Goal: Information Seeking & Learning: Learn about a topic

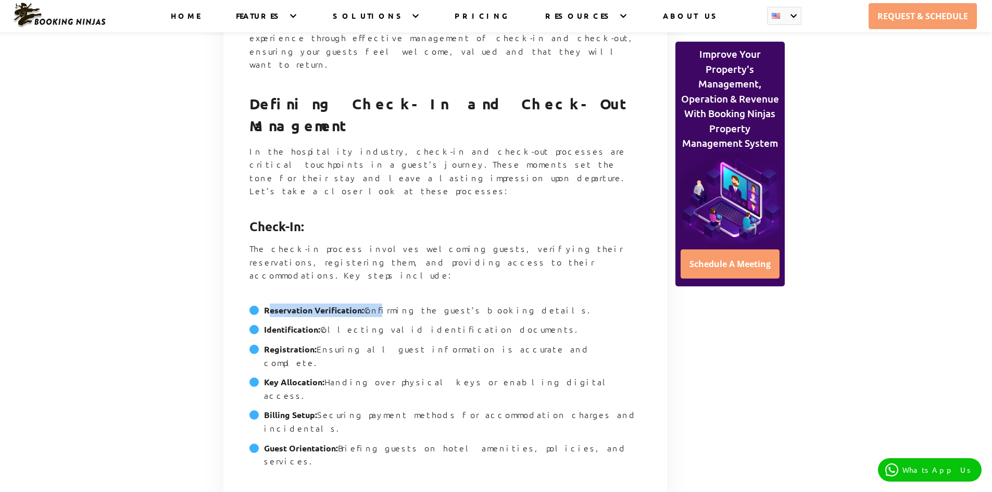
drag, startPoint x: 269, startPoint y: 197, endPoint x: 395, endPoint y: 193, distance: 126.1
click at [385, 304] on li "Reservation Verification: Confirming the guest’s booking details." at bounding box center [446, 314] width 392 height 20
click at [395, 304] on li "Reservation Verification: Confirming the guest’s booking details." at bounding box center [446, 314] width 392 height 20
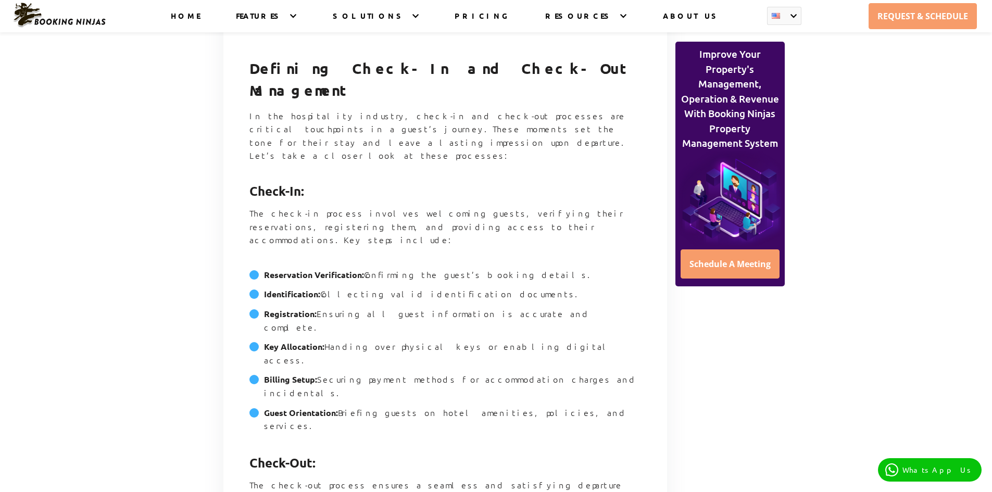
scroll to position [833, 0]
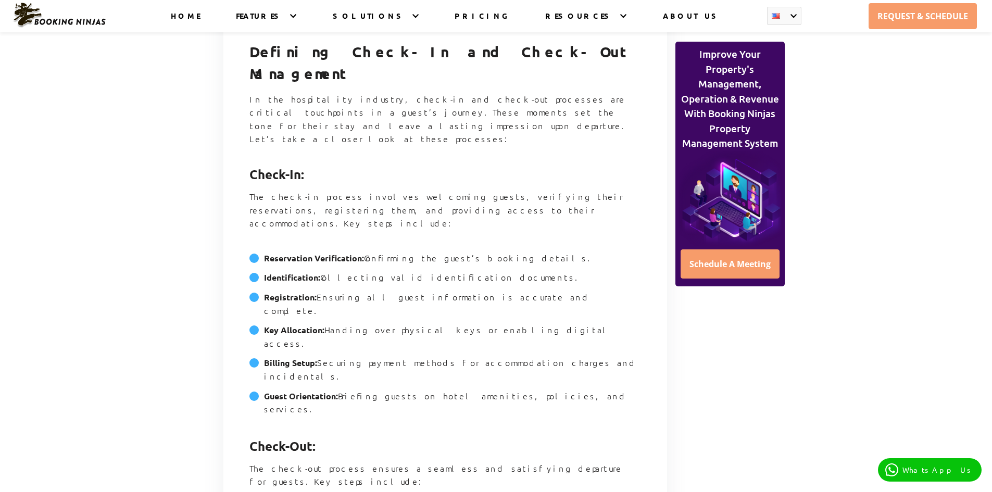
drag, startPoint x: 515, startPoint y: 161, endPoint x: 330, endPoint y: 179, distance: 185.8
click at [308, 271] on li "Identification: Collecting valid identification documents." at bounding box center [446, 281] width 392 height 20
click at [342, 291] on li "Registration: Ensuring all guest information is accurate and complete." at bounding box center [446, 307] width 392 height 33
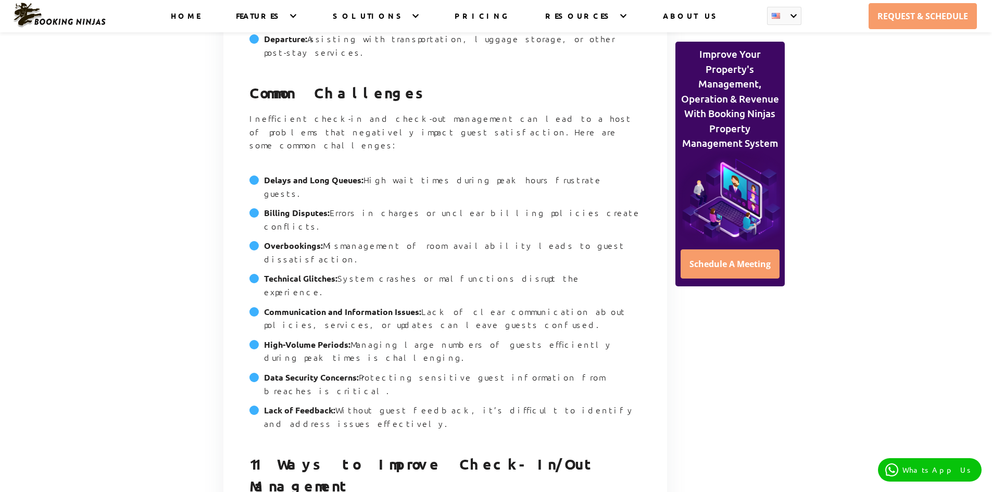
scroll to position [1407, 0]
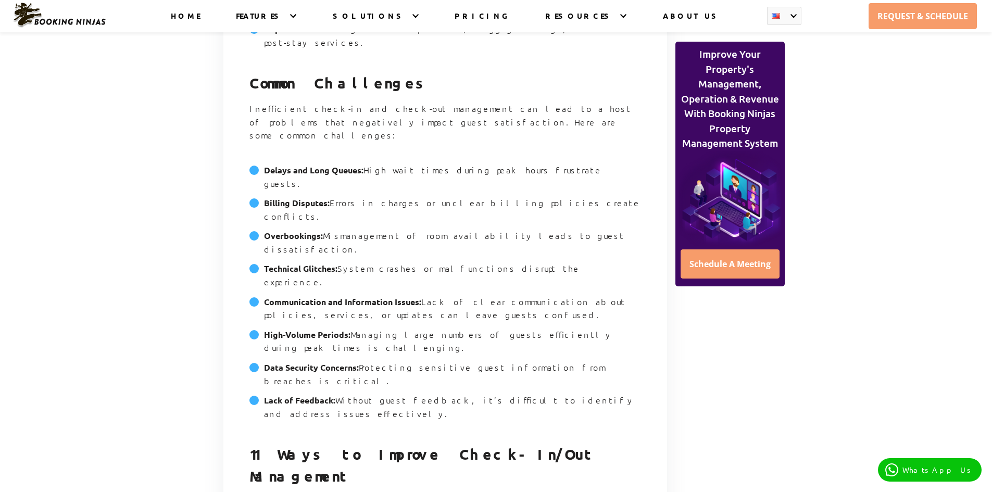
drag, startPoint x: 262, startPoint y: 161, endPoint x: 447, endPoint y: 161, distance: 185.4
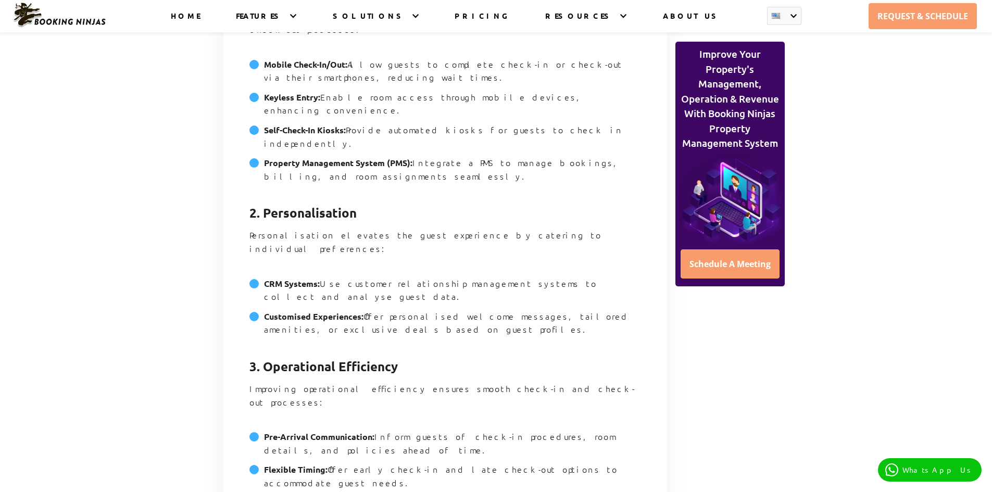
scroll to position [1927, 0]
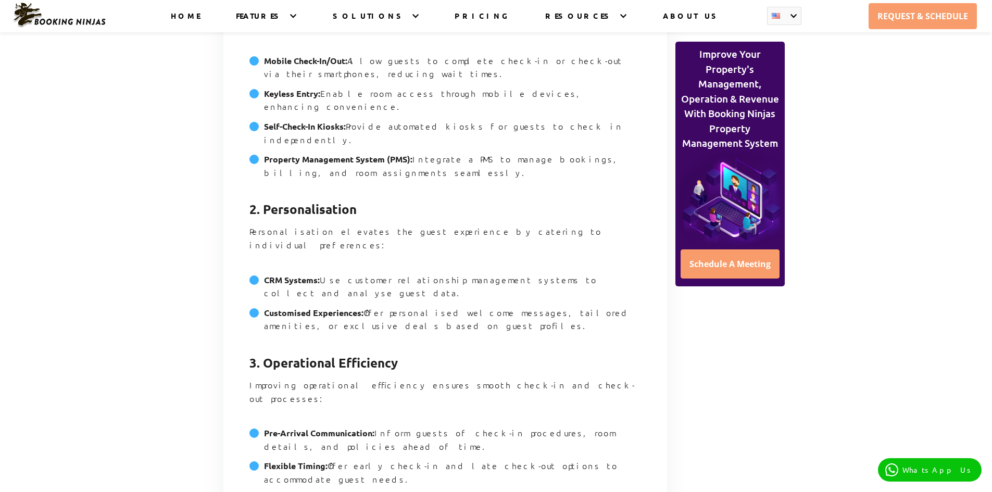
drag, startPoint x: 269, startPoint y: 122, endPoint x: 446, endPoint y: 123, distance: 177.1
drag, startPoint x: 378, startPoint y: 125, endPoint x: 250, endPoint y: 121, distance: 128.2
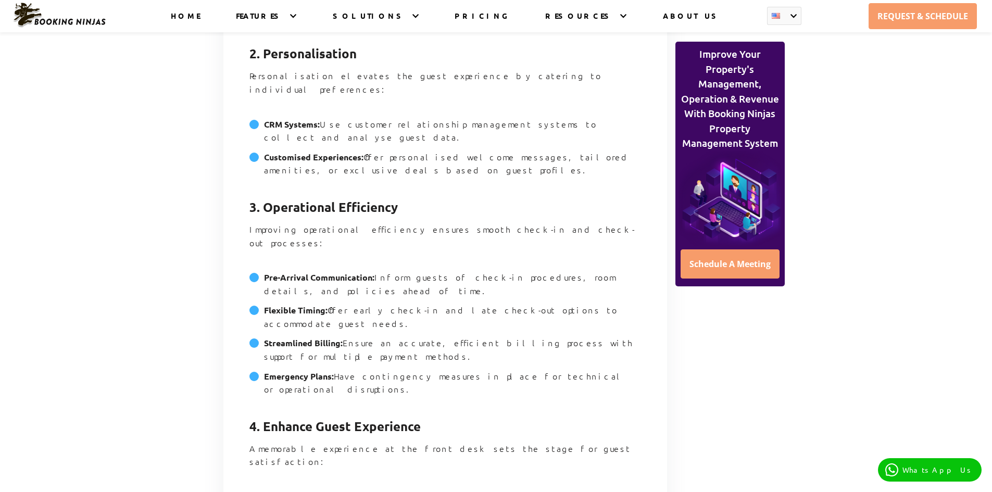
scroll to position [2084, 0]
drag, startPoint x: 366, startPoint y: 121, endPoint x: 205, endPoint y: 119, distance: 161.0
click at [205, 119] on div "By: [PERSON_NAME]. [PERSON_NAME] [DATE] 13286 views" at bounding box center [438, 481] width 468 height 4404
click at [240, 119] on div "By: [PERSON_NAME]. [PERSON_NAME] [DATE] 13286 views Schedule A Meeting Article" at bounding box center [445, 455] width 444 height 4456
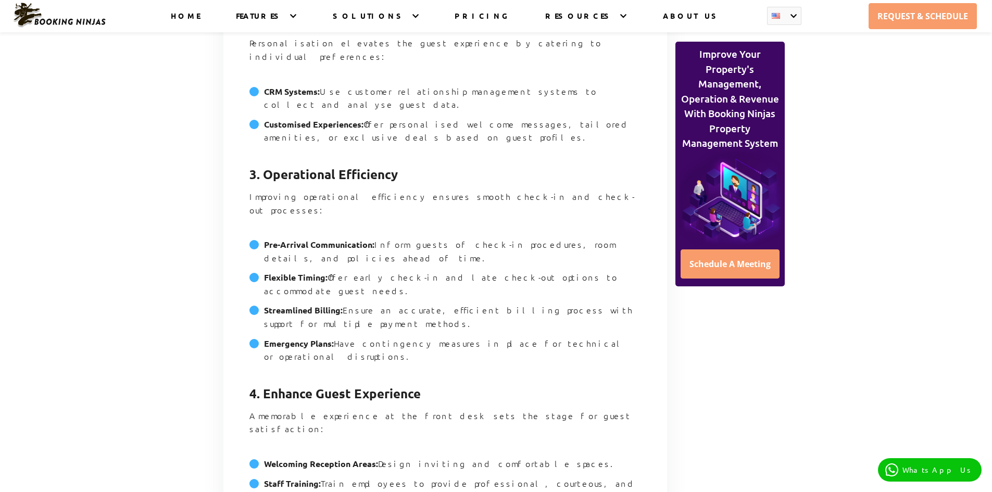
scroll to position [2188, 0]
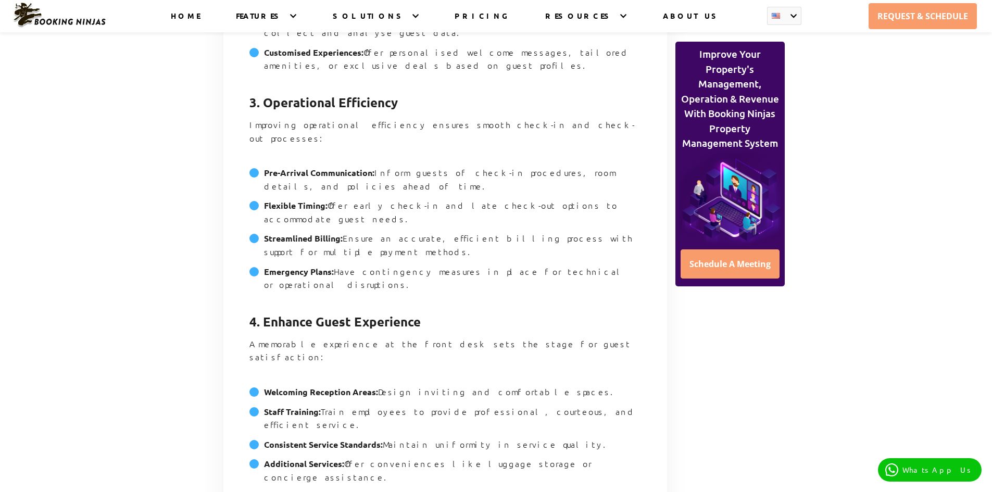
drag, startPoint x: 371, startPoint y: 134, endPoint x: 177, endPoint y: 129, distance: 194.4
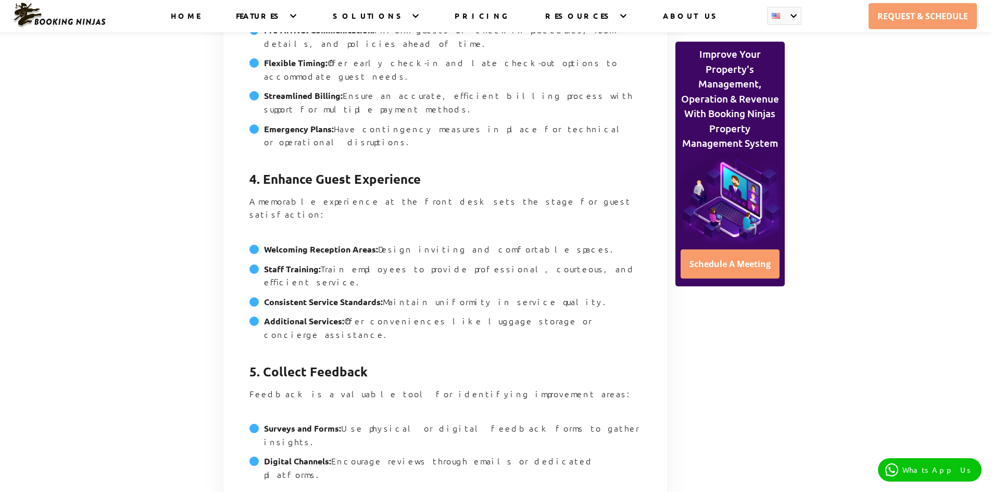
scroll to position [2344, 0]
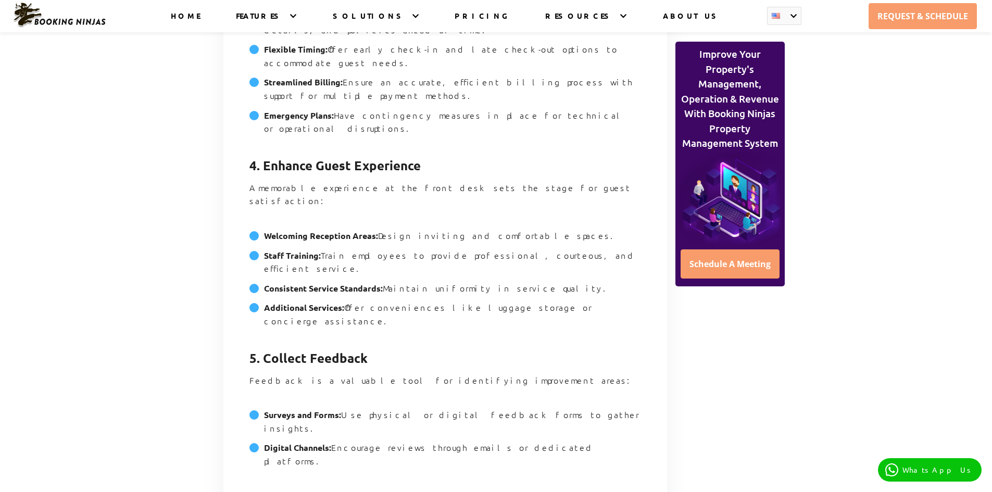
drag, startPoint x: 234, startPoint y: 82, endPoint x: 484, endPoint y: 94, distance: 250.3
click at [484, 94] on div "By: [PERSON_NAME]. [PERSON_NAME] [DATE] 13286 views Schedule A Meeting Article" at bounding box center [445, 194] width 444 height 4456
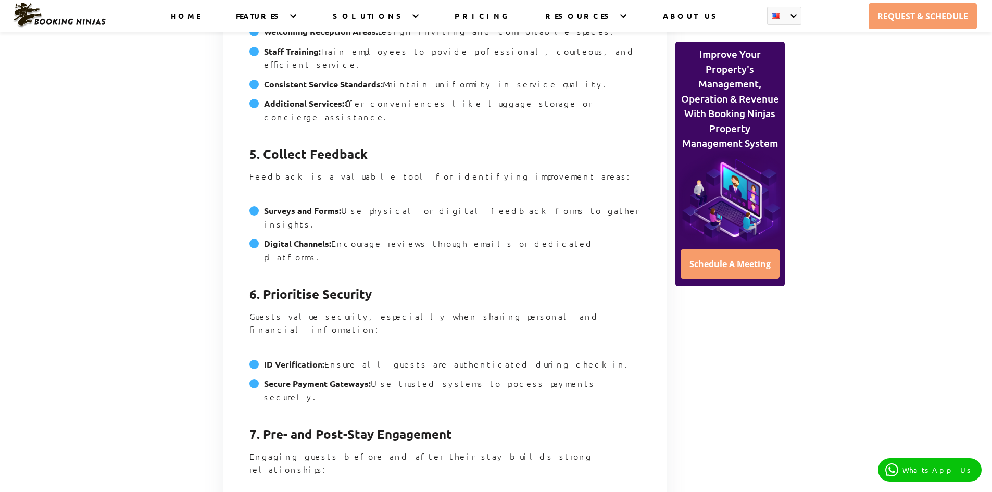
scroll to position [2553, 0]
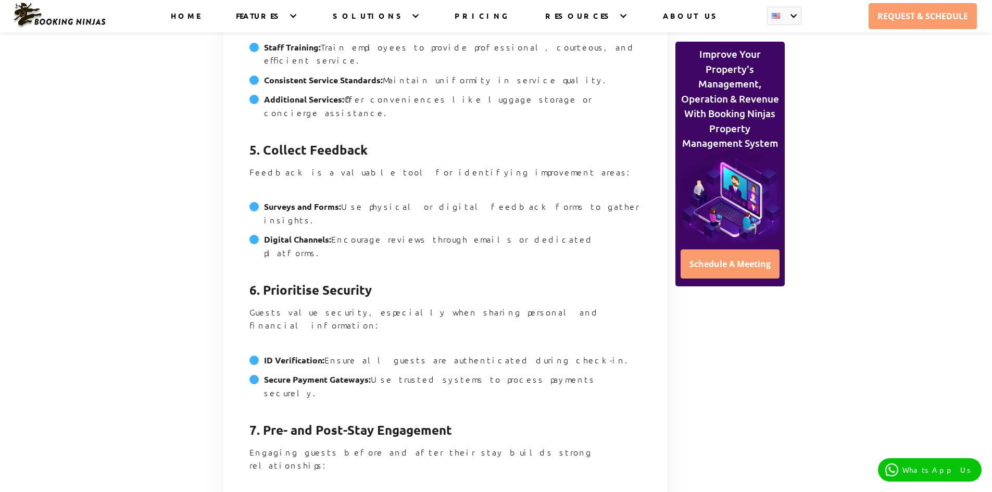
drag, startPoint x: 417, startPoint y: 258, endPoint x: 290, endPoint y: 261, distance: 127.7
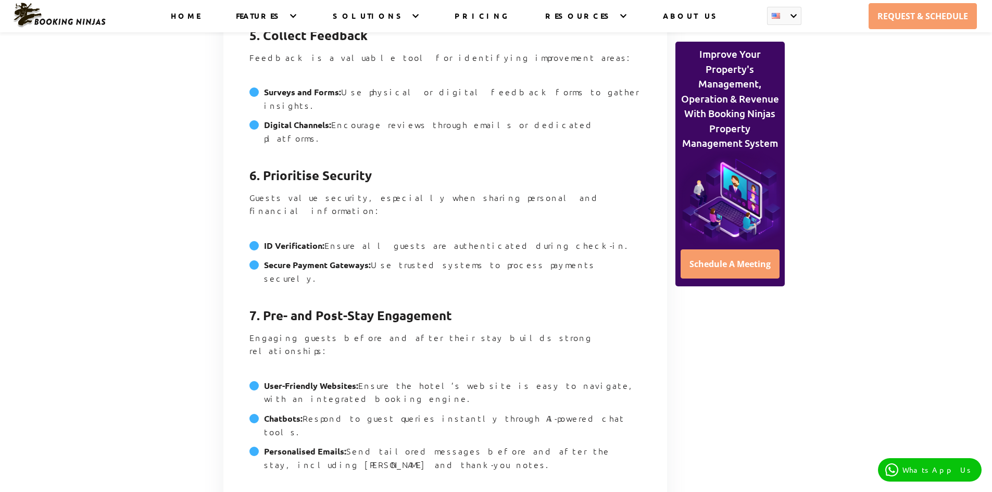
scroll to position [2709, 0]
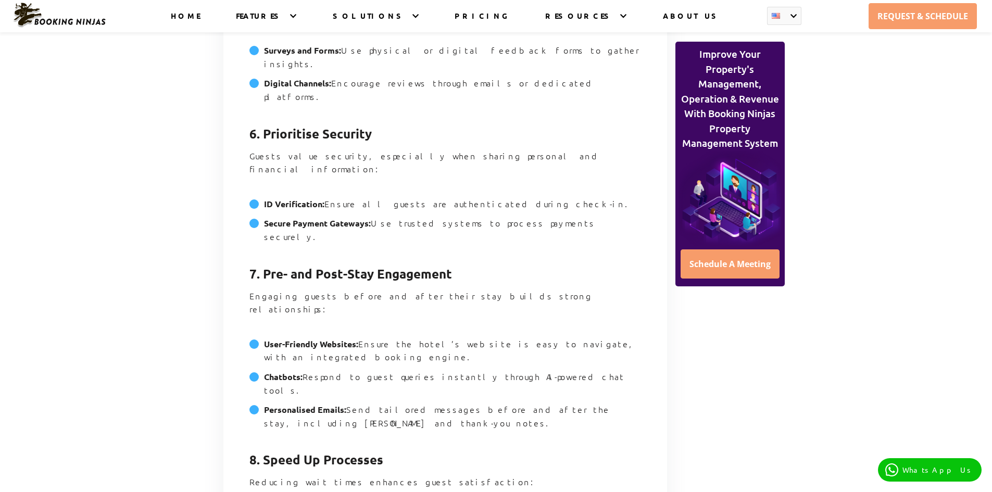
drag, startPoint x: 252, startPoint y: 227, endPoint x: 389, endPoint y: 229, distance: 136.5
drag, startPoint x: 389, startPoint y: 229, endPoint x: 394, endPoint y: 230, distance: 5.3
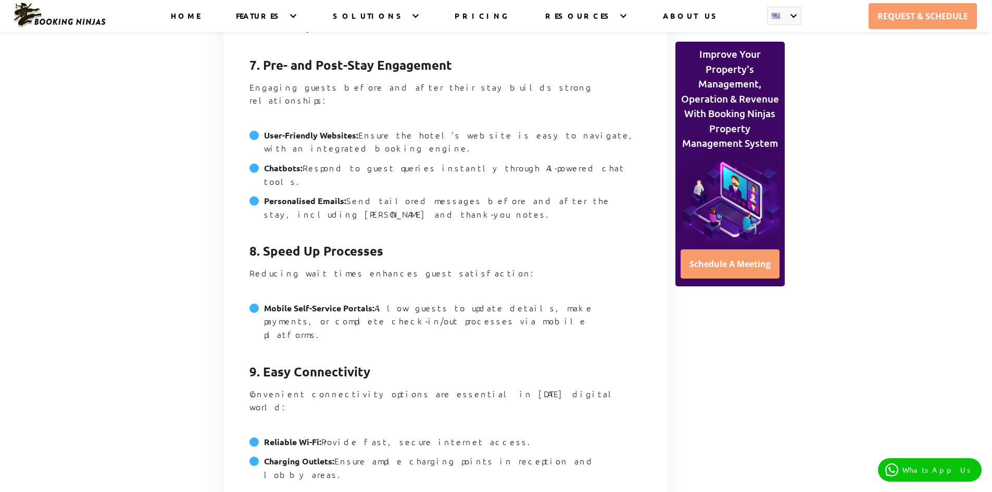
scroll to position [2917, 0]
